Goal: Information Seeking & Learning: Learn about a topic

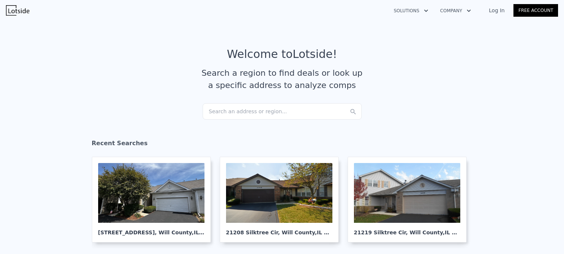
click at [228, 109] on div "Search an address or region..." at bounding box center [282, 111] width 159 height 16
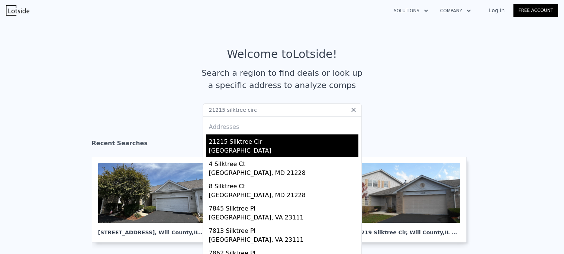
type input "21215 silktree circ"
click at [221, 138] on div "21215 Silktree Cir" at bounding box center [283, 141] width 149 height 12
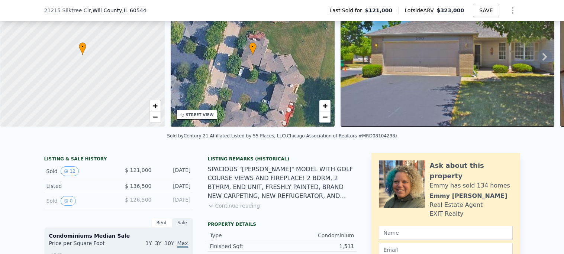
scroll to position [1, 0]
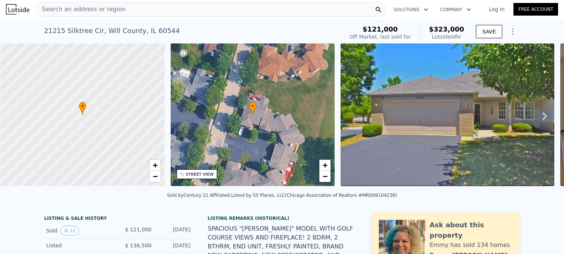
click at [544, 113] on icon at bounding box center [544, 116] width 15 height 15
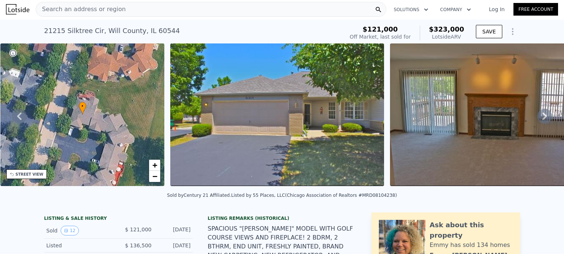
click at [544, 113] on icon at bounding box center [544, 116] width 15 height 15
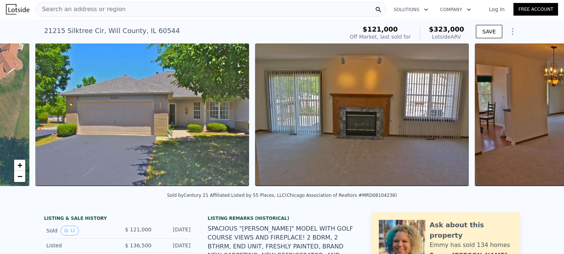
scroll to position [0, 340]
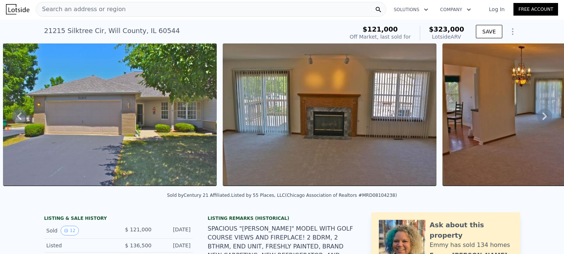
click at [544, 115] on icon at bounding box center [544, 116] width 15 height 15
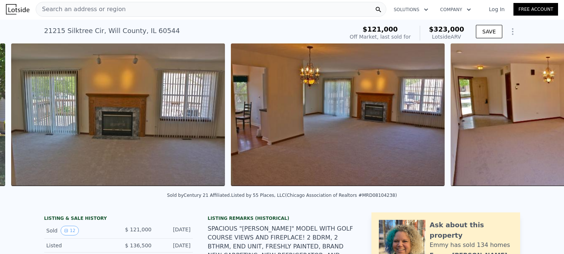
scroll to position [0, 560]
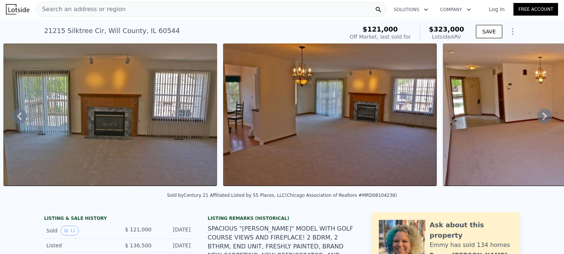
click at [544, 115] on icon at bounding box center [544, 116] width 15 height 15
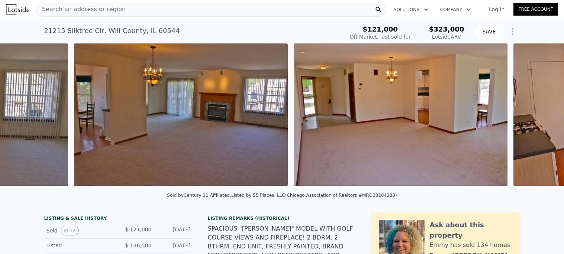
scroll to position [0, 779]
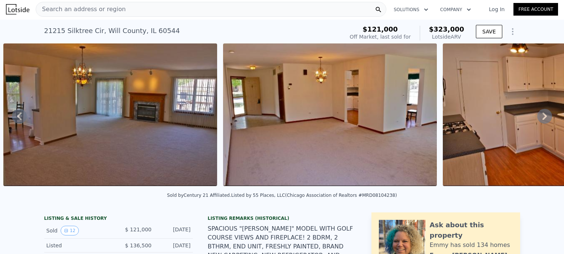
click at [544, 115] on icon at bounding box center [544, 116] width 15 height 15
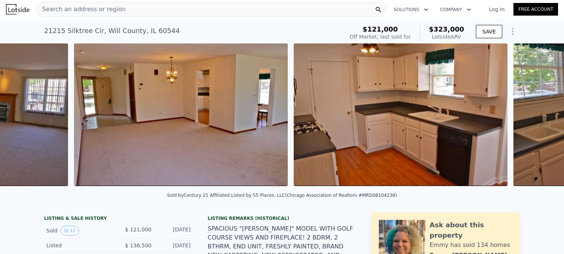
scroll to position [0, 999]
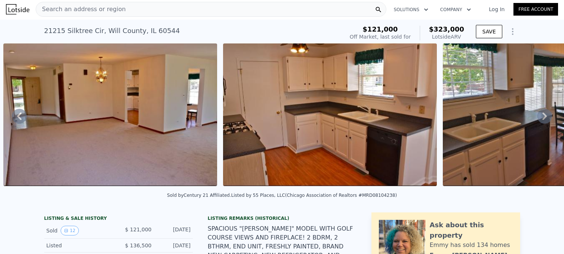
click at [544, 115] on icon at bounding box center [544, 116] width 15 height 15
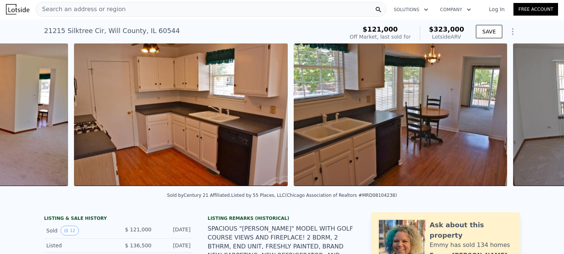
scroll to position [0, 1219]
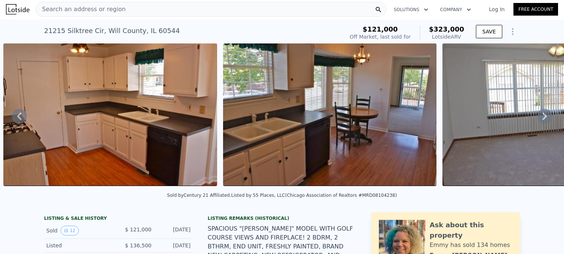
click at [544, 115] on icon at bounding box center [544, 116] width 15 height 15
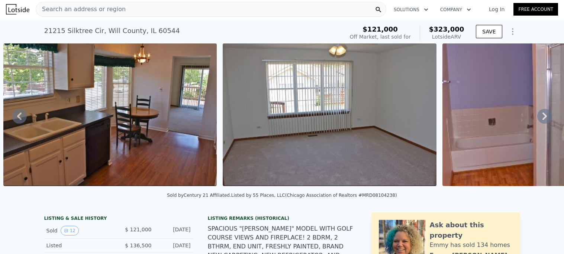
click at [544, 115] on icon at bounding box center [544, 116] width 15 height 15
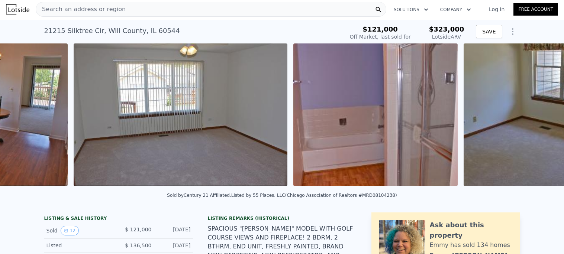
scroll to position [0, 1658]
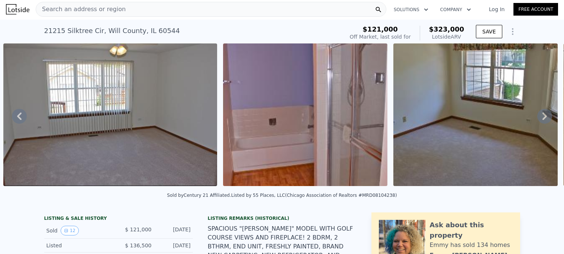
click at [544, 115] on icon at bounding box center [544, 116] width 15 height 15
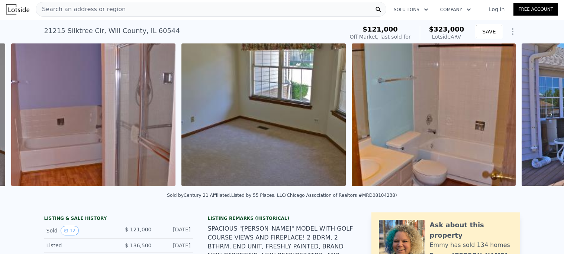
scroll to position [0, 1878]
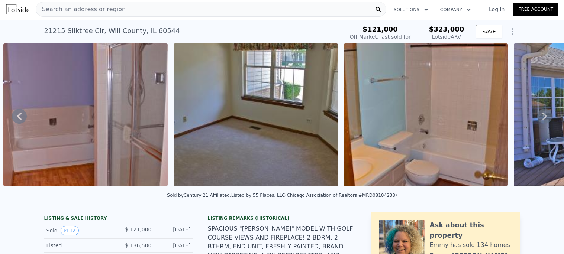
click at [90, 10] on span "Search an address or region" at bounding box center [81, 9] width 90 height 9
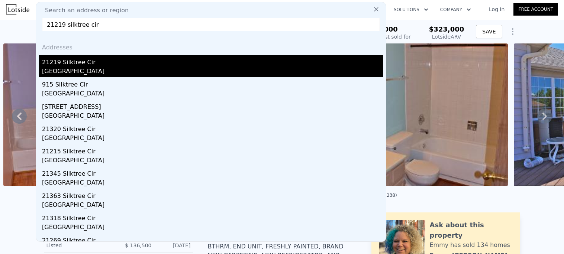
type input "21219 silktree cir"
click at [65, 65] on div "21219 Silktree Cir" at bounding box center [212, 61] width 341 height 12
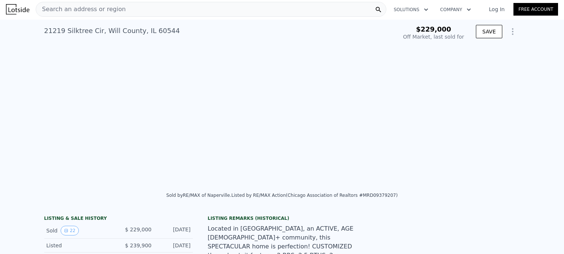
scroll to position [0, 1872]
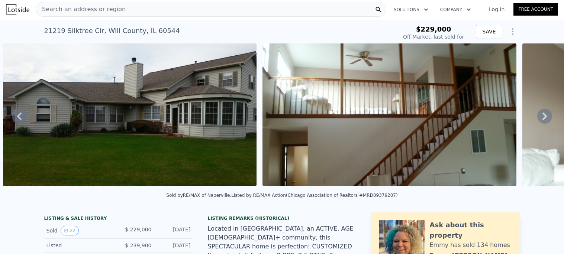
type input "-$ 243,946"
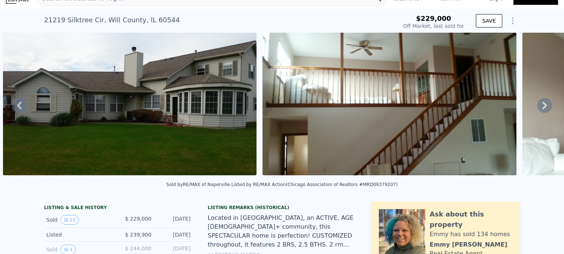
scroll to position [10, 0]
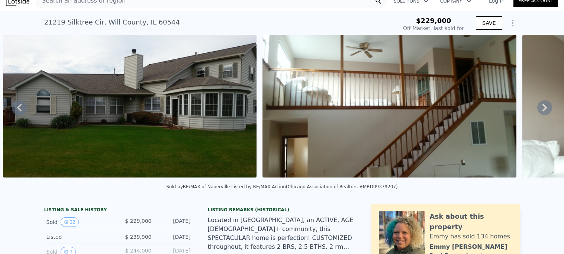
click at [545, 109] on icon at bounding box center [544, 107] width 4 height 7
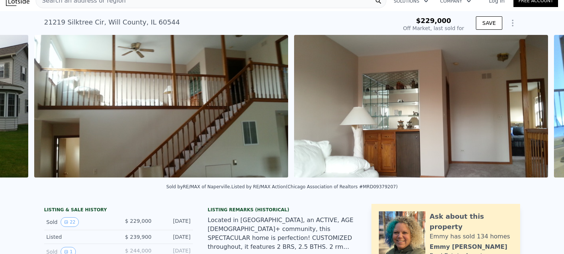
scroll to position [0, 2131]
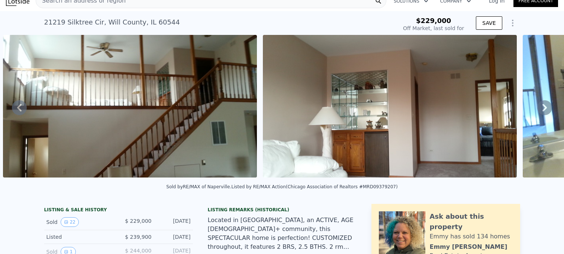
type input "$ 364,000"
type input "$ 99,611"
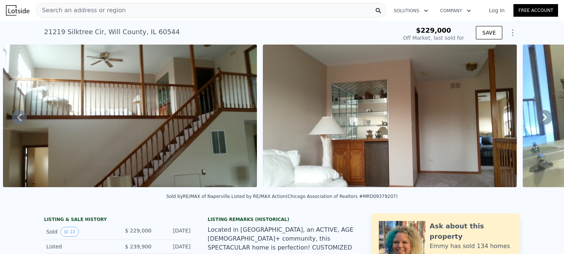
click at [86, 10] on span "Search an address or region" at bounding box center [81, 10] width 90 height 9
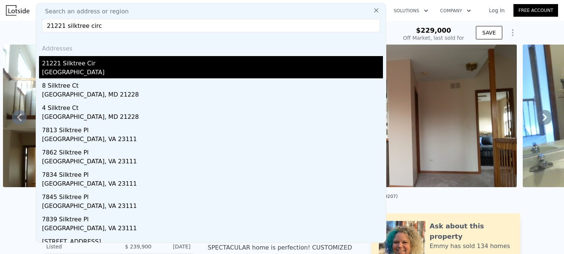
type input "21221 silktree circ"
click at [54, 64] on div "21221 Silktree Cir" at bounding box center [212, 62] width 341 height 12
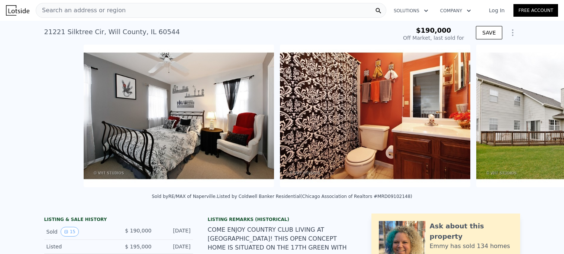
scroll to position [0, 2212]
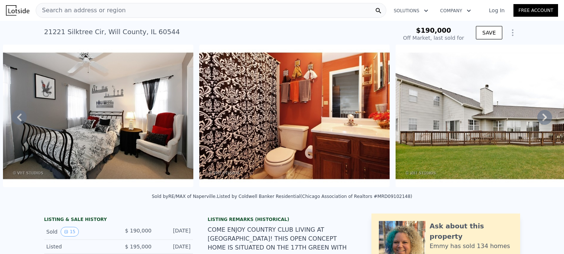
click at [545, 115] on icon at bounding box center [544, 117] width 15 height 15
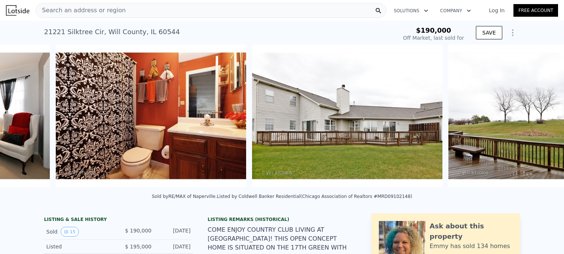
scroll to position [0, 2408]
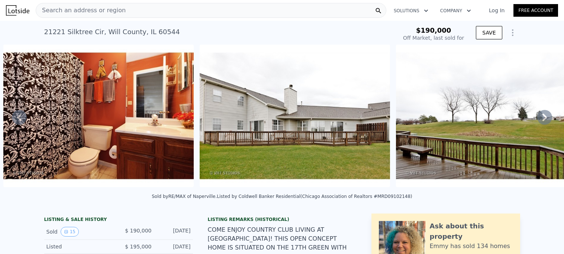
click at [545, 115] on icon at bounding box center [544, 117] width 15 height 15
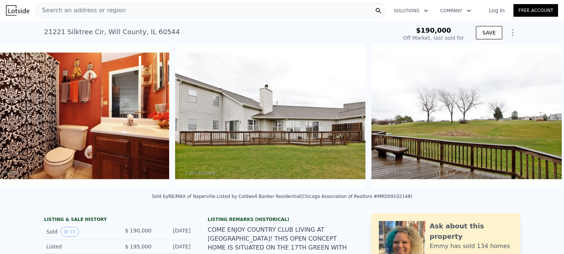
scroll to position [0, 2433]
click at [545, 115] on img at bounding box center [466, 116] width 190 height 143
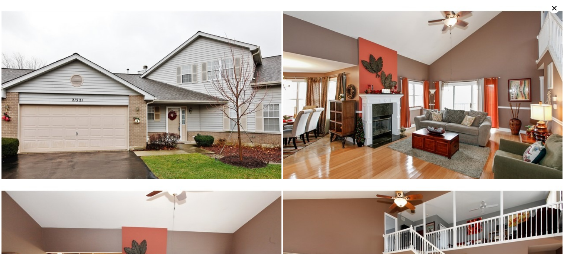
scroll to position [0, 0]
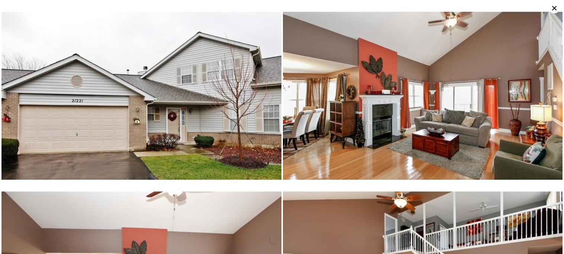
type input "1430"
type input "1875"
checkbox input "false"
checkbox input "true"
type input "$ 364,000"
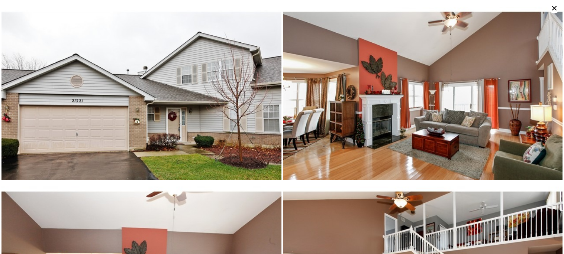
type input "$ 99,611"
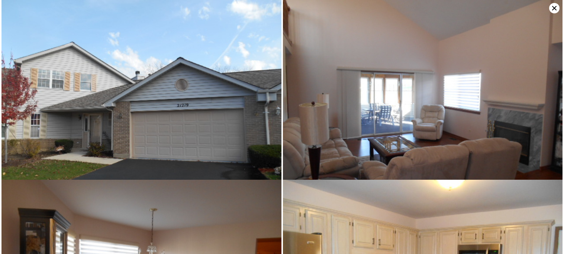
scroll to position [0, 2382]
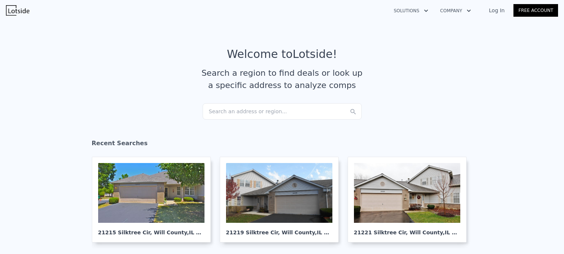
click at [235, 112] on div "Search an address or region..." at bounding box center [282, 111] width 159 height 16
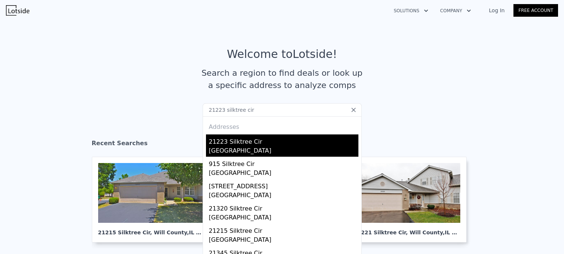
type input "21223 silktree cir"
click at [234, 139] on div "21223 Silktree Cir" at bounding box center [283, 141] width 149 height 12
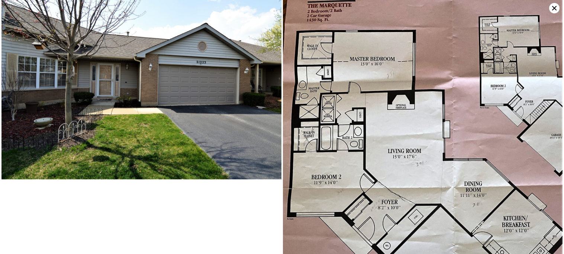
scroll to position [1313, 0]
